Goal: Task Accomplishment & Management: Manage account settings

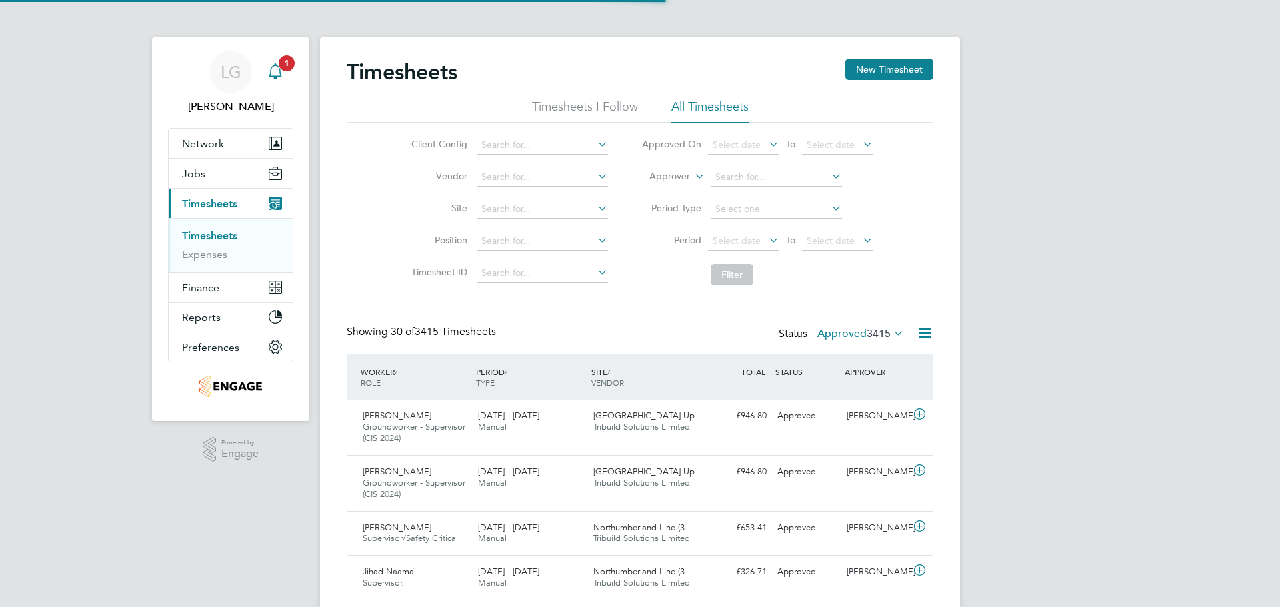
click at [276, 75] on icon "Main navigation" at bounding box center [275, 71] width 16 height 16
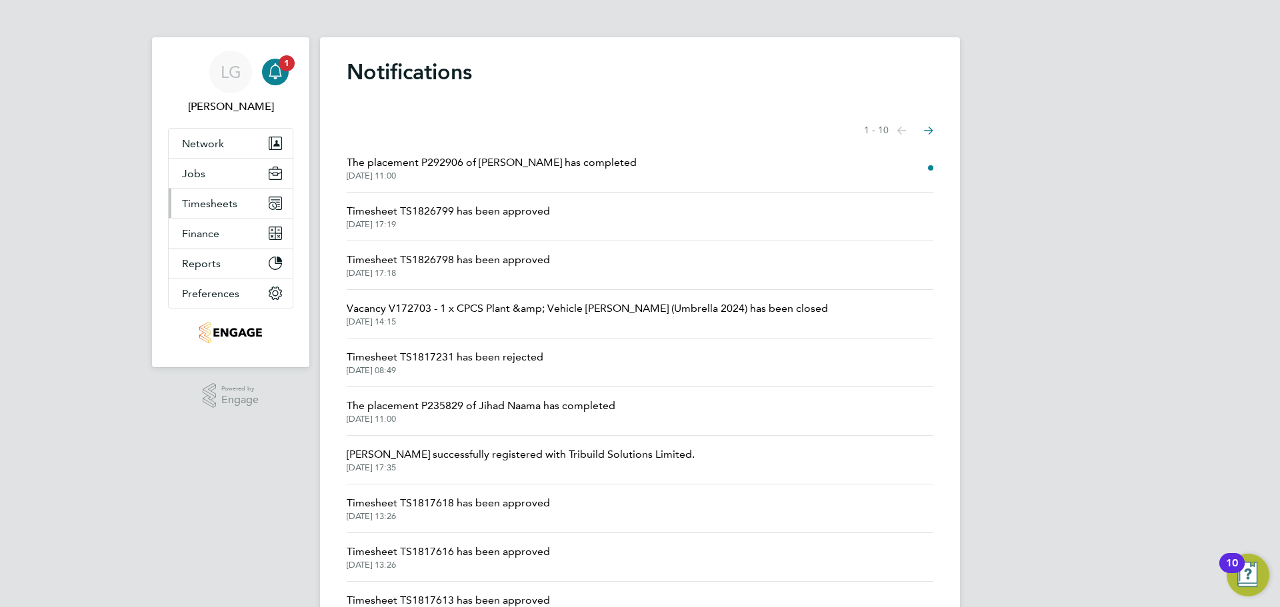
click at [200, 207] on span "Timesheets" at bounding box center [209, 203] width 55 height 13
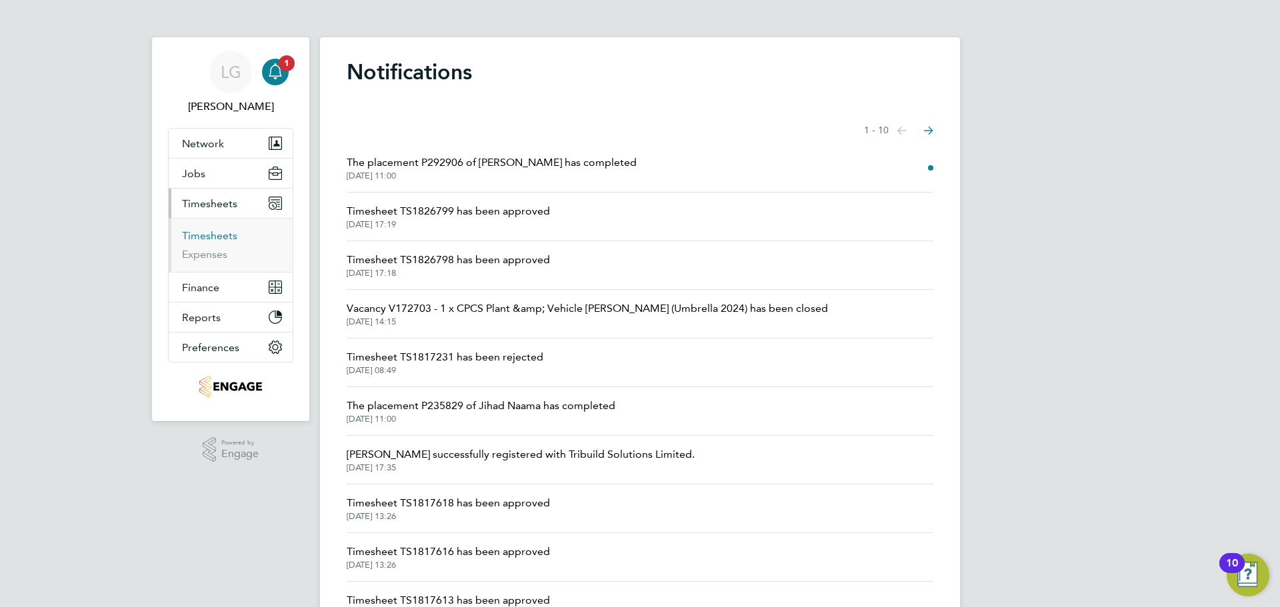
click at [226, 235] on link "Timesheets" at bounding box center [209, 235] width 55 height 13
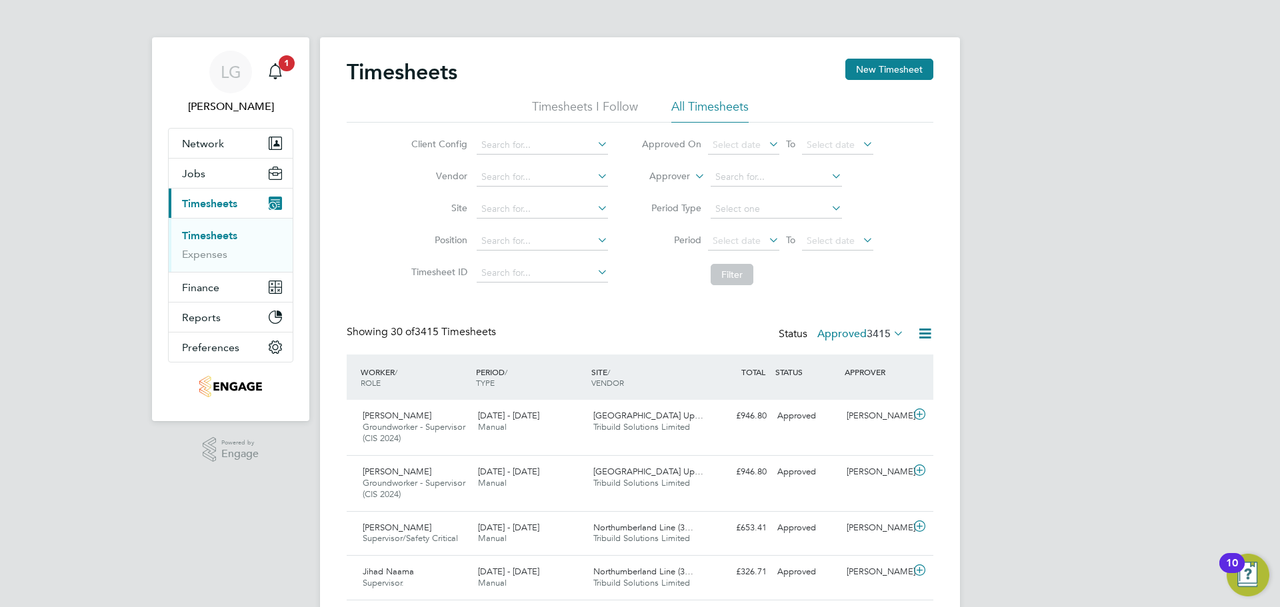
click at [855, 334] on label "Approved 3415" at bounding box center [860, 333] width 87 height 13
click at [844, 395] on li "Submitted" at bounding box center [843, 395] width 61 height 19
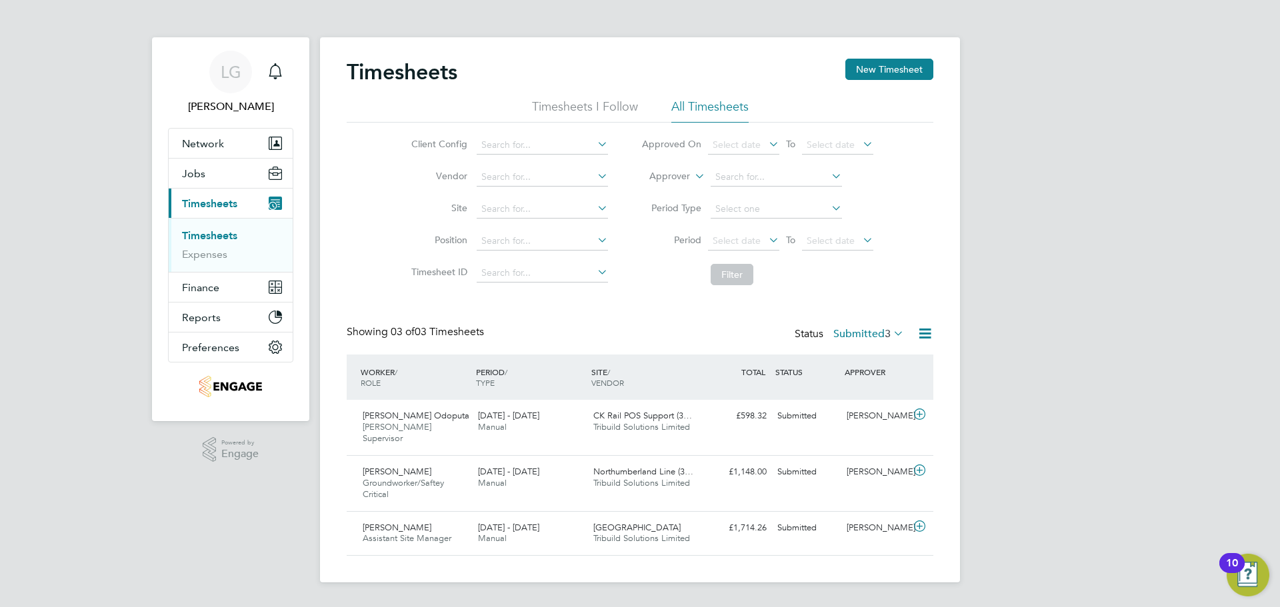
click at [877, 332] on label "Submitted 3" at bounding box center [868, 333] width 71 height 13
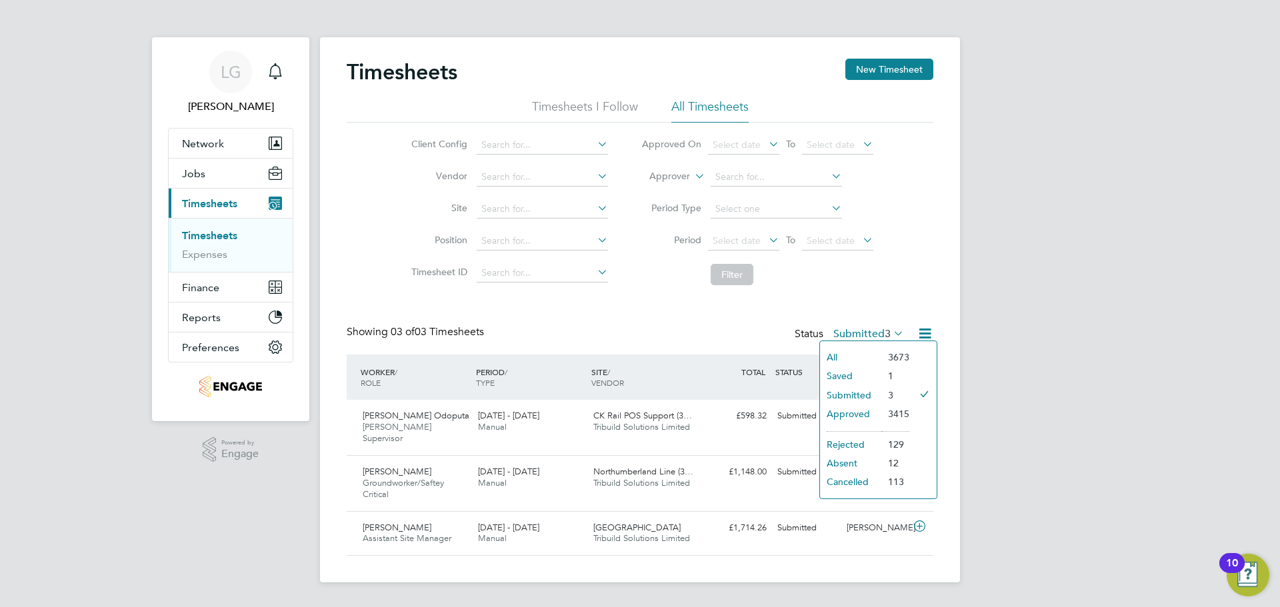
click at [858, 393] on li "Submitted" at bounding box center [850, 395] width 61 height 19
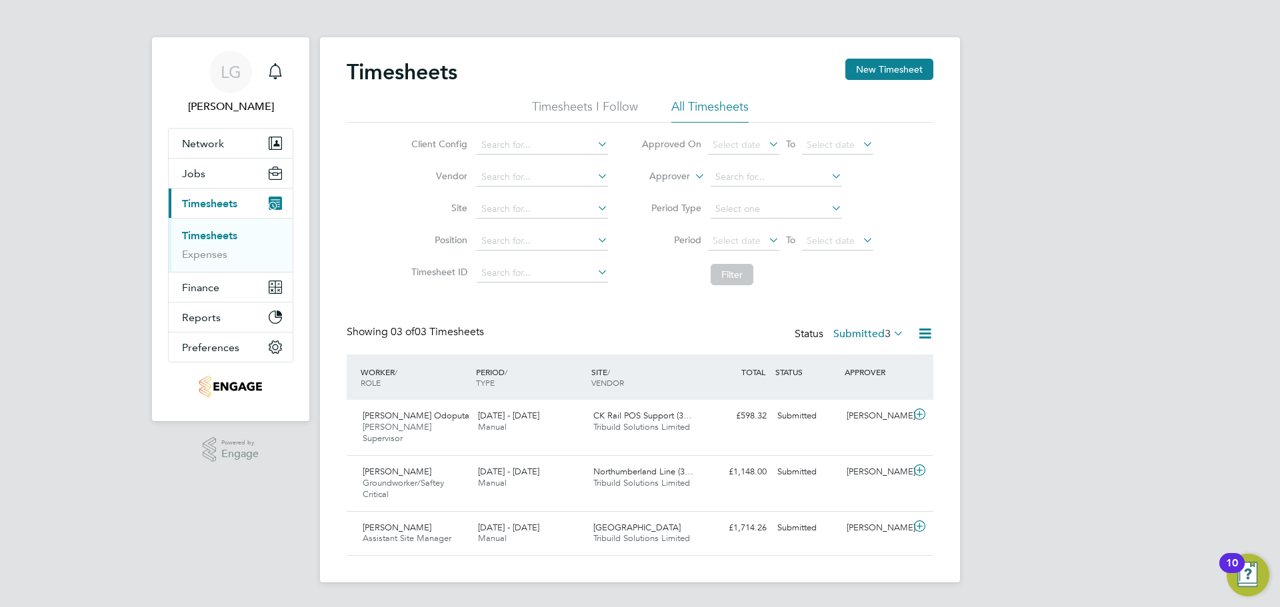
click at [67, 123] on div "LG [PERSON_NAME] Notifications Applications: Network Team Members Businesses Si…" at bounding box center [640, 302] width 1280 height 604
click at [83, 67] on div "LG [PERSON_NAME] Notifications Applications: Network Team Members Businesses Si…" at bounding box center [640, 302] width 1280 height 604
